Goal: Check status: Check status

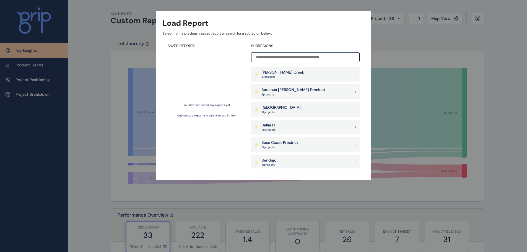
click at [84, 29] on div "Load Report Select from a previously saved report or search for a subregion bel…" at bounding box center [263, 84] width 527 height 169
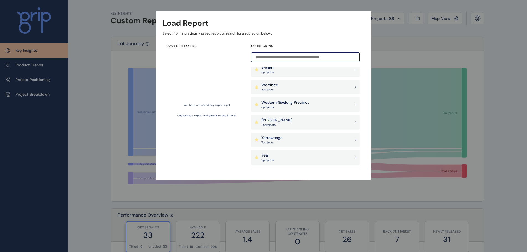
scroll to position [560, 0]
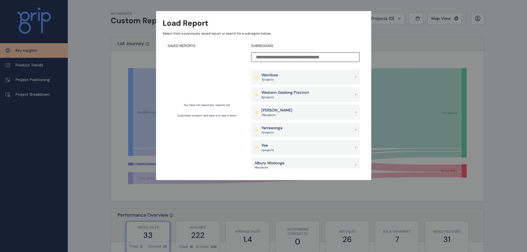
click at [269, 110] on p "[PERSON_NAME]" at bounding box center [276, 111] width 31 height 6
